Goal: Information Seeking & Learning: Learn about a topic

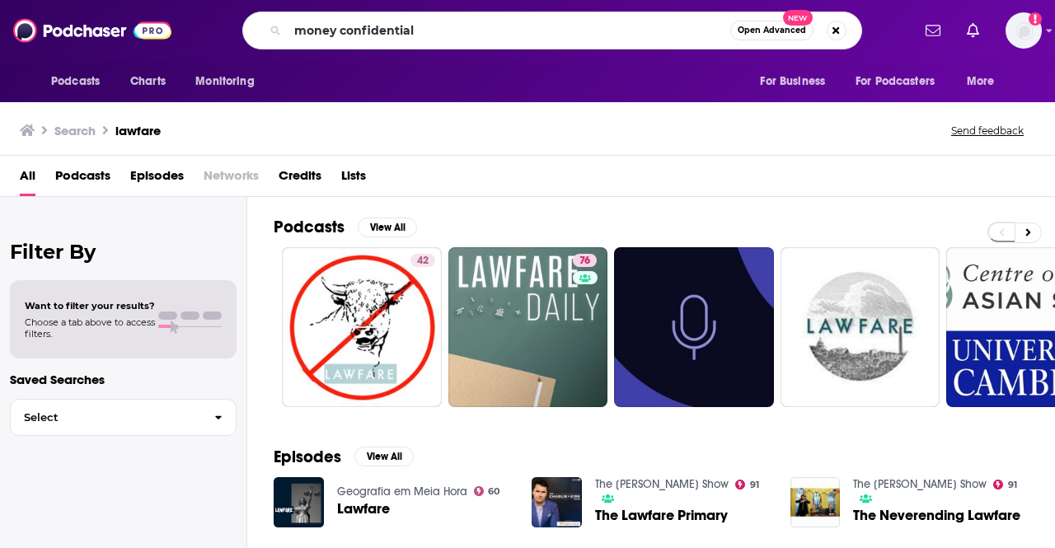
type input "money confidential"
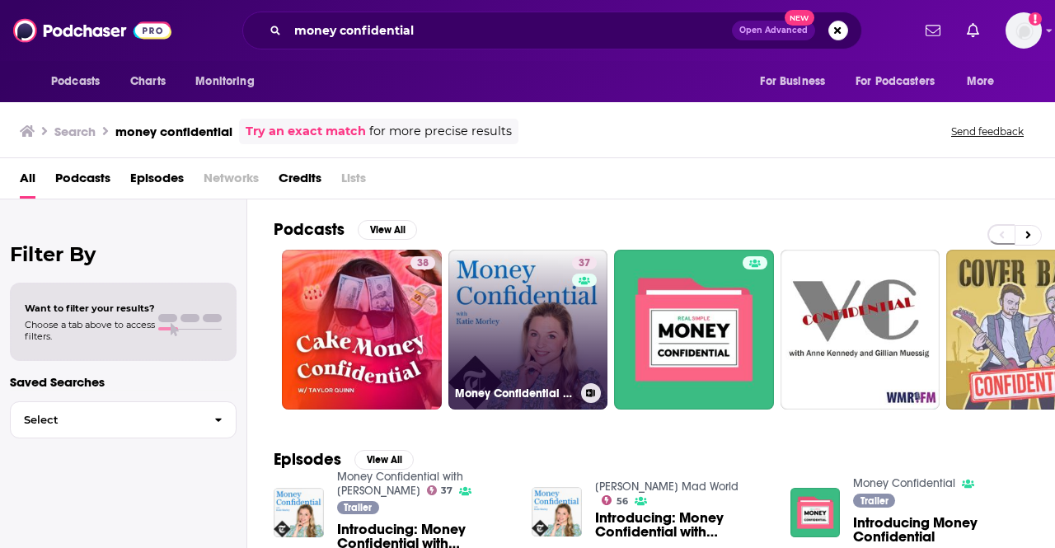
click at [507, 303] on link "37 Money Confidential with [PERSON_NAME]" at bounding box center [528, 330] width 160 height 160
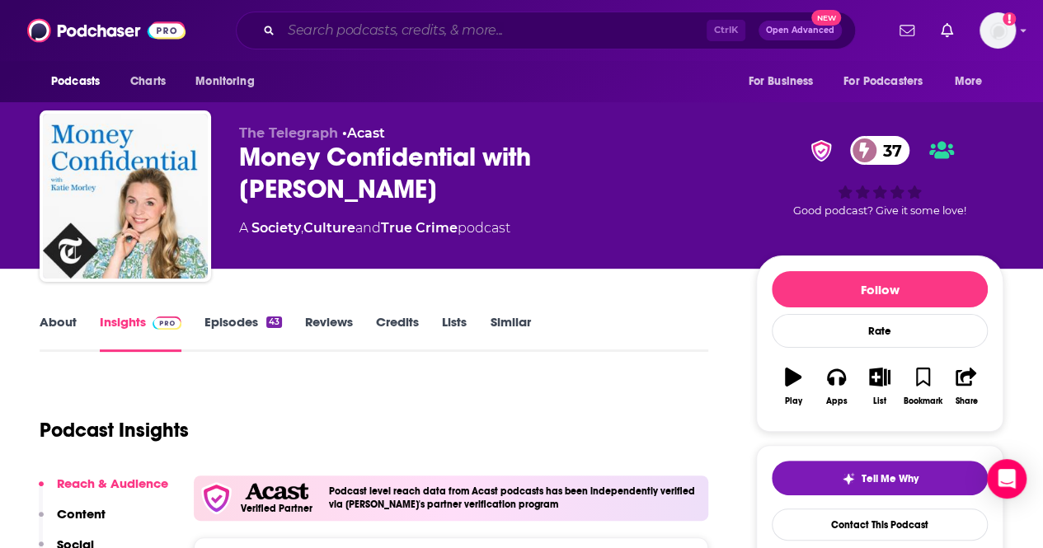
click at [617, 32] on input "Search podcasts, credits, & more..." at bounding box center [493, 30] width 425 height 26
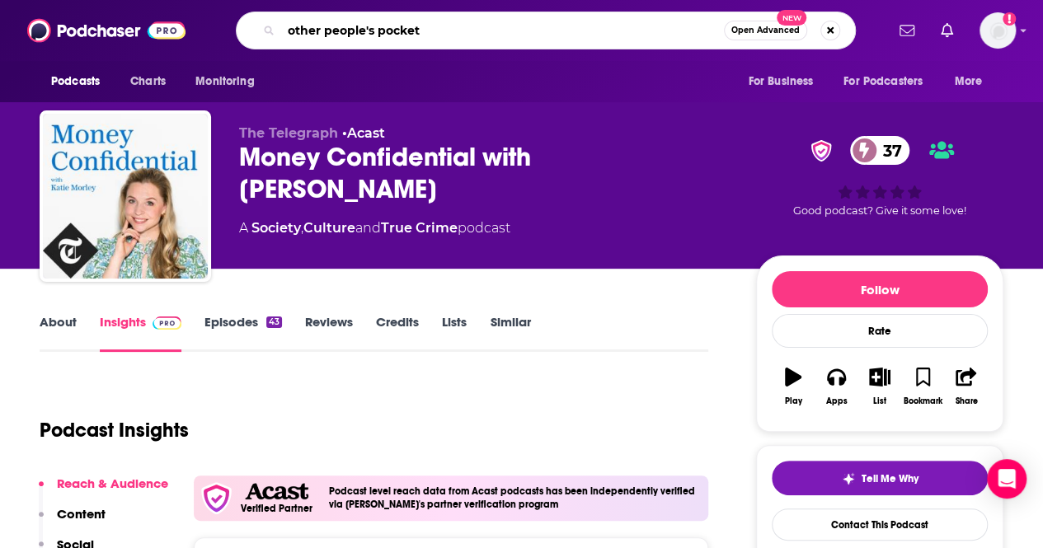
type input "other people's pockets"
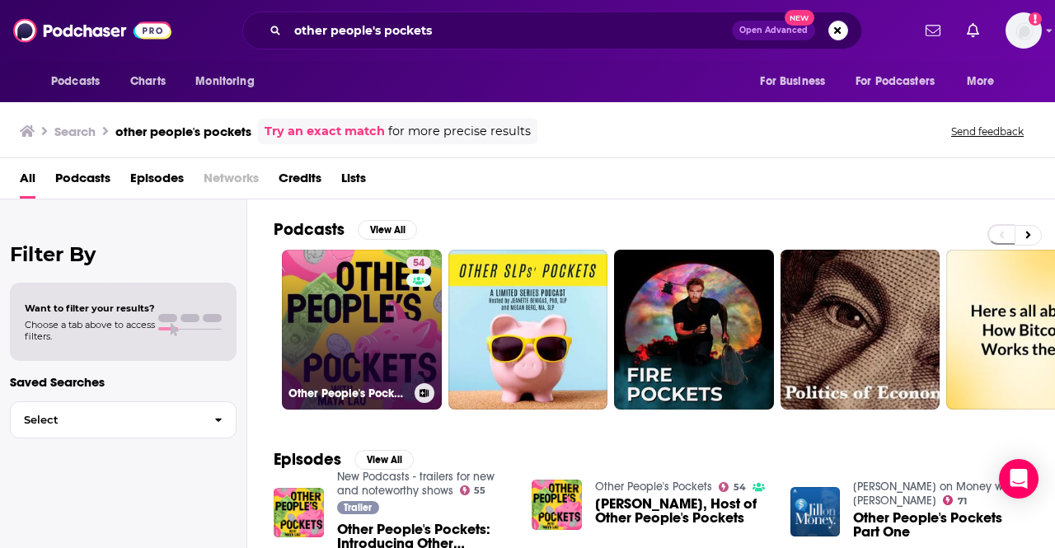
click at [356, 295] on link "54 Other People's Pockets" at bounding box center [362, 330] width 160 height 160
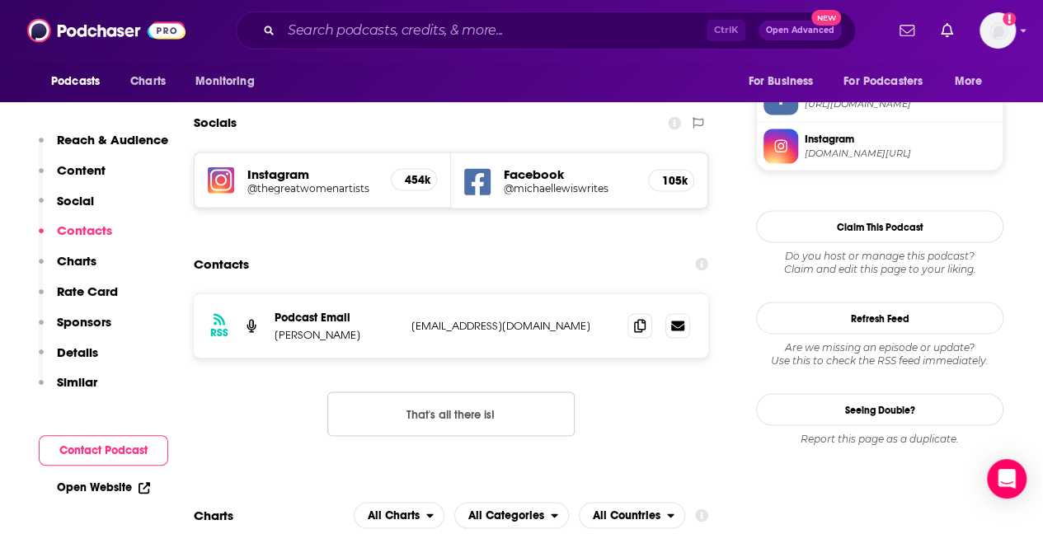
scroll to position [1423, 0]
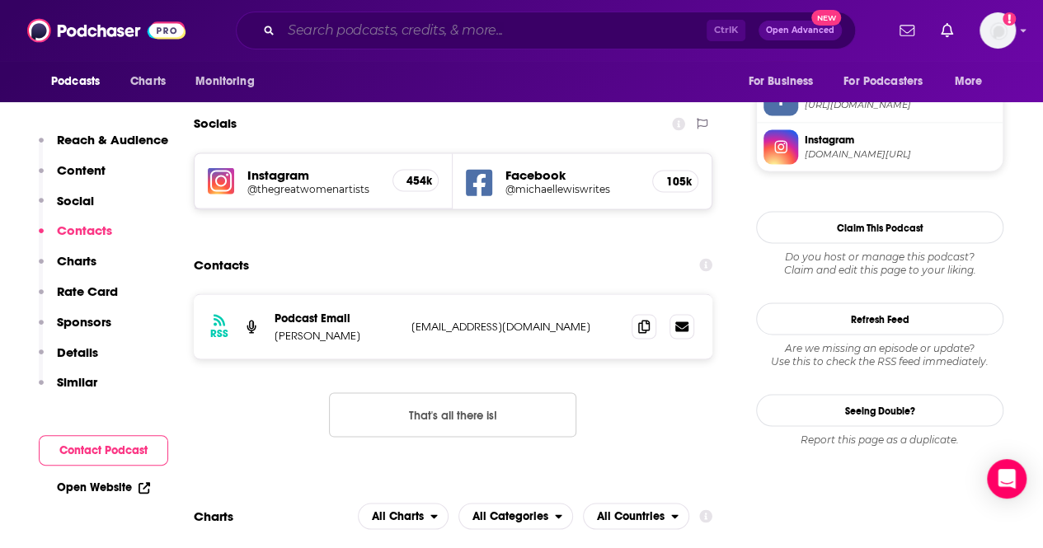
click at [609, 29] on input "Search podcasts, credits, & more..." at bounding box center [493, 30] width 425 height 26
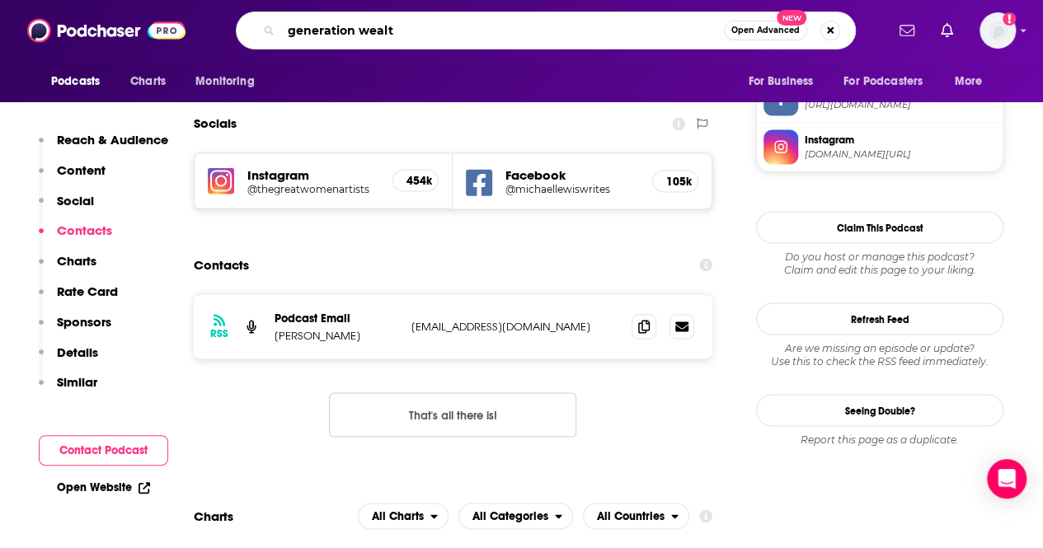
type input "generation wealth"
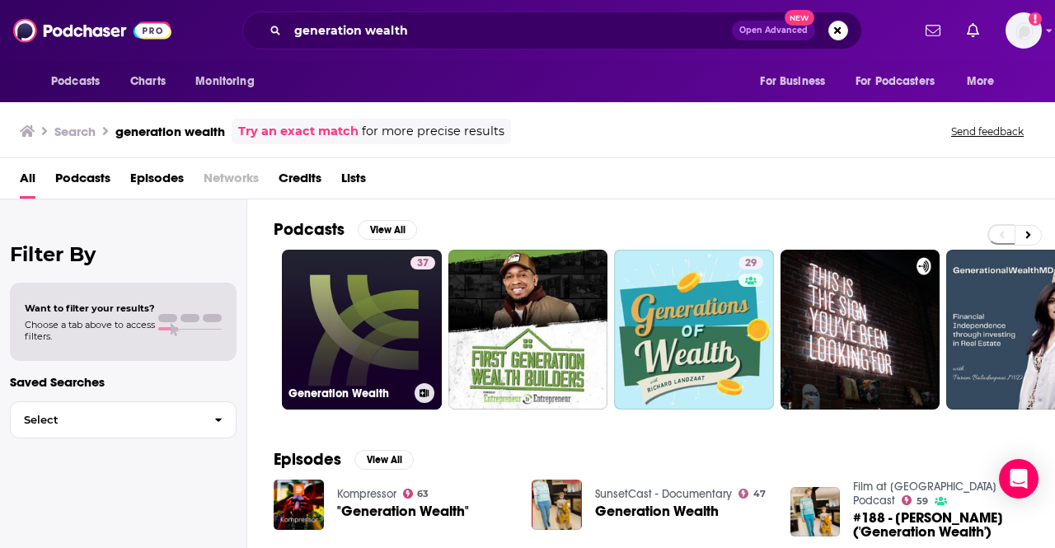
click at [340, 337] on link "37 Generation Wealth" at bounding box center [362, 330] width 160 height 160
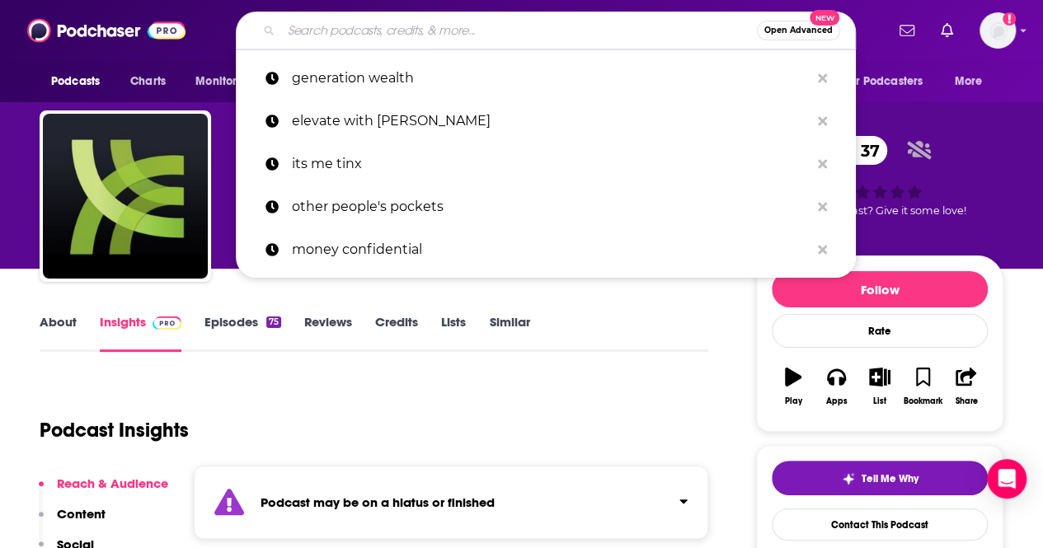
click at [473, 22] on input "Search podcasts, credits, & more..." at bounding box center [519, 30] width 476 height 26
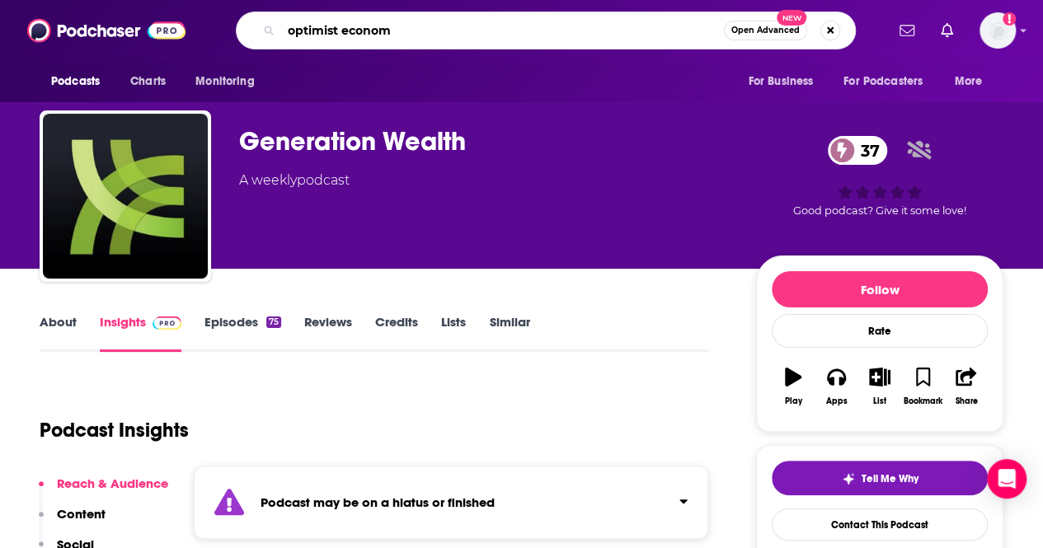
type input "optimist economy"
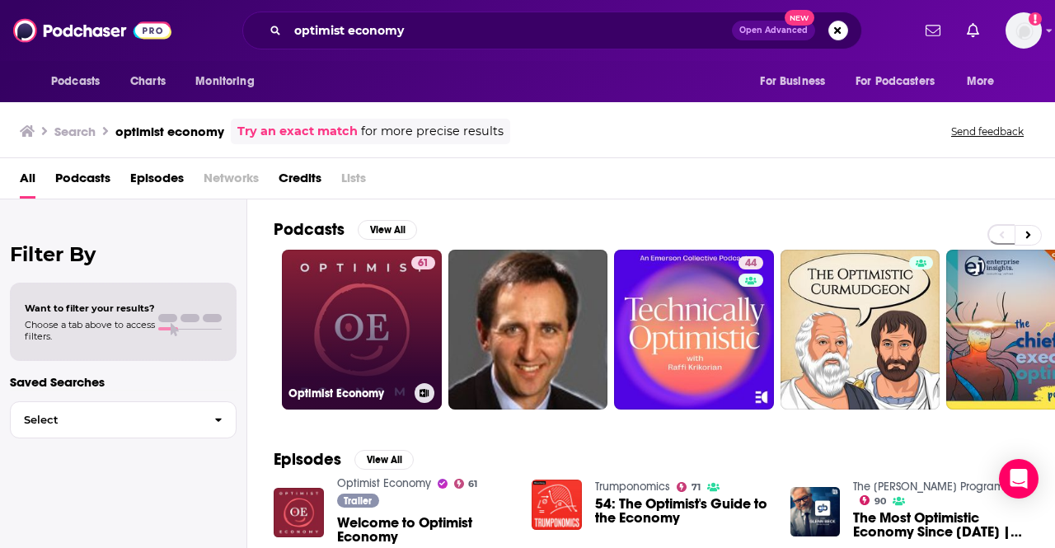
click at [330, 311] on link "61 Optimist Economy" at bounding box center [362, 330] width 160 height 160
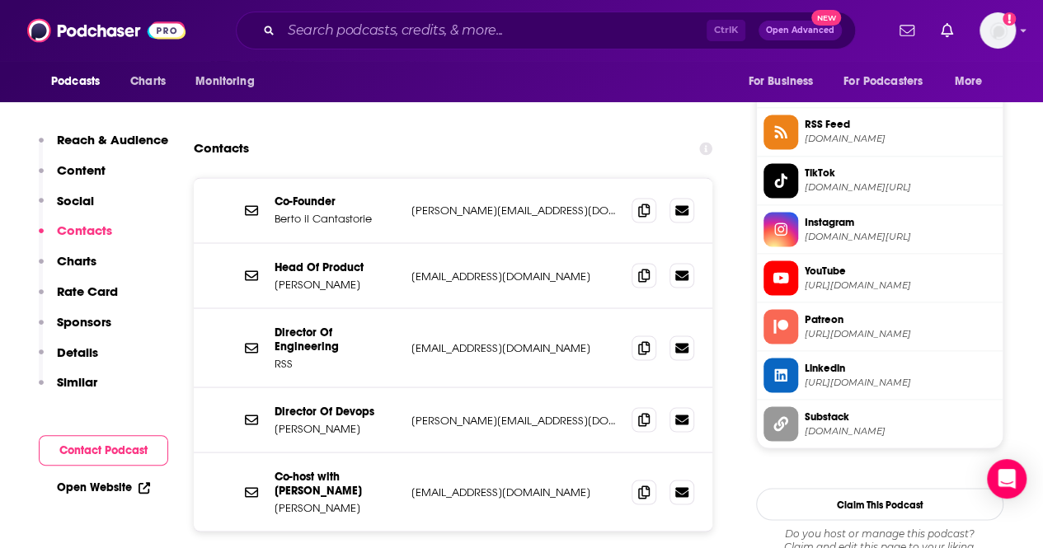
scroll to position [1341, 0]
